Goal: Information Seeking & Learning: Learn about a topic

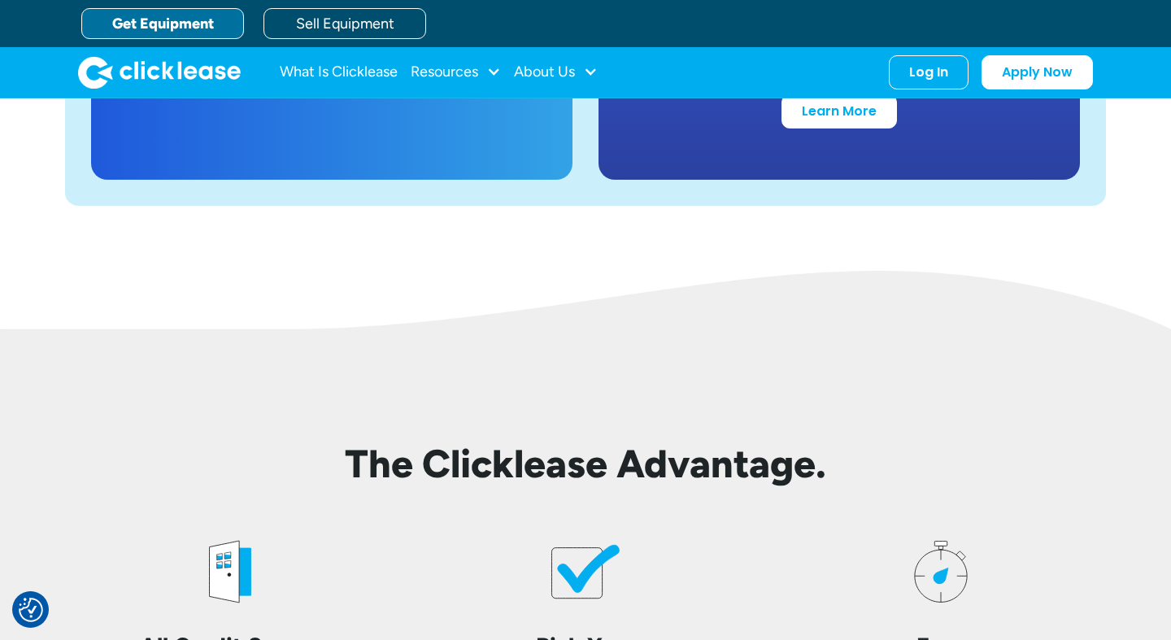
scroll to position [3349, 0]
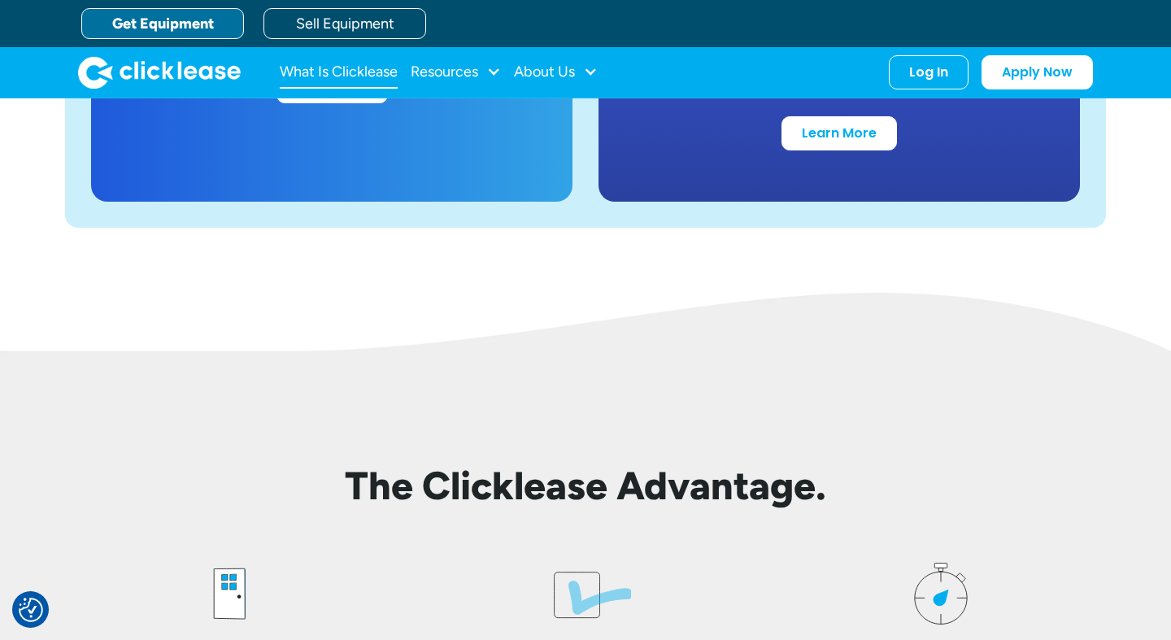
click at [336, 78] on link "What Is Clicklease" at bounding box center [339, 72] width 118 height 33
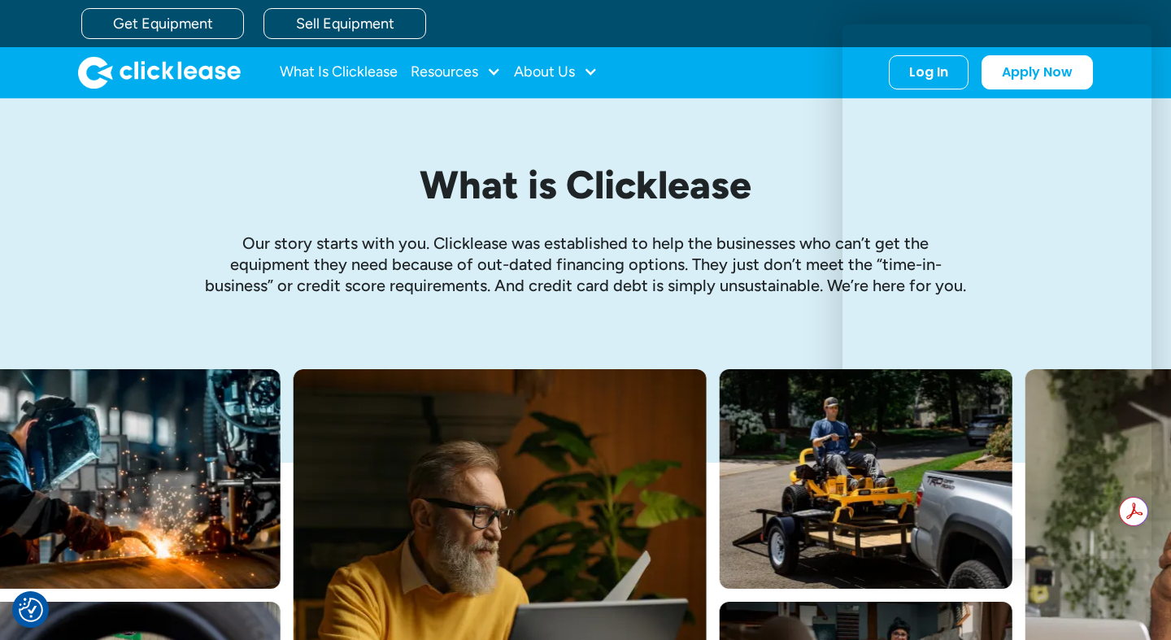
click at [793, 202] on h1 "What is Clicklease" at bounding box center [585, 184] width 764 height 43
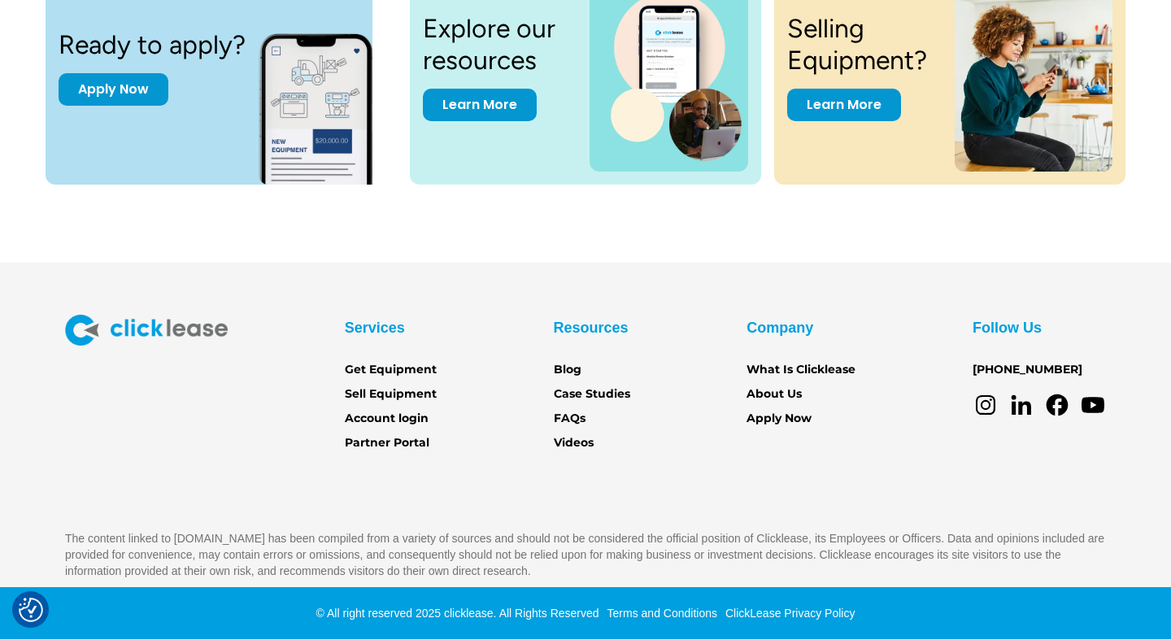
scroll to position [2809, 0]
